Goal: Task Accomplishment & Management: Manage account settings

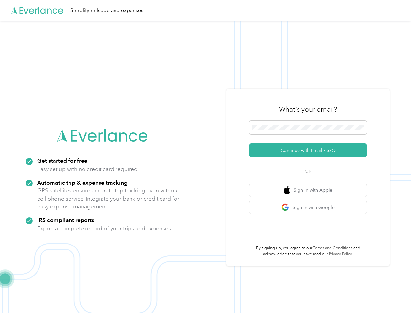
click at [207, 156] on img at bounding box center [205, 177] width 410 height 313
click at [207, 10] on div "Simplify mileage and expenses" at bounding box center [205, 10] width 410 height 21
click at [310, 150] on button "Continue with Email / SSO" at bounding box center [307, 150] width 117 height 14
click at [310, 190] on button "Sign in with Apple" at bounding box center [307, 190] width 117 height 13
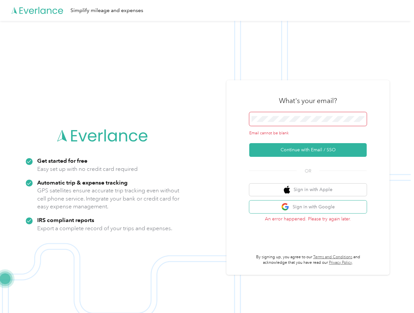
click at [310, 207] on button "Sign in with Google" at bounding box center [307, 206] width 117 height 13
